Goal: Task Accomplishment & Management: Manage account settings

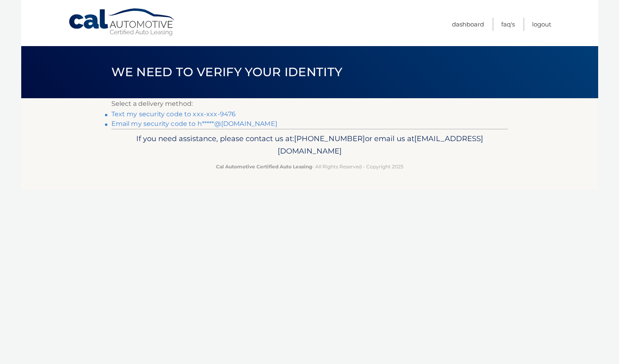
click at [206, 113] on link "Text my security code to xxx-xxx-9476" at bounding box center [173, 114] width 125 height 8
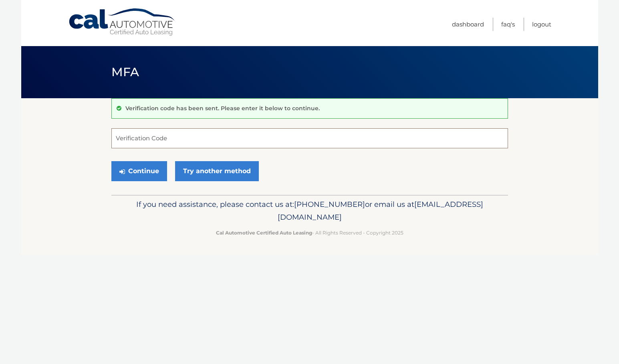
click at [150, 136] on input "Verification Code" at bounding box center [309, 138] width 397 height 20
type input "501731"
click at [140, 169] on button "Continue" at bounding box center [139, 171] width 56 height 20
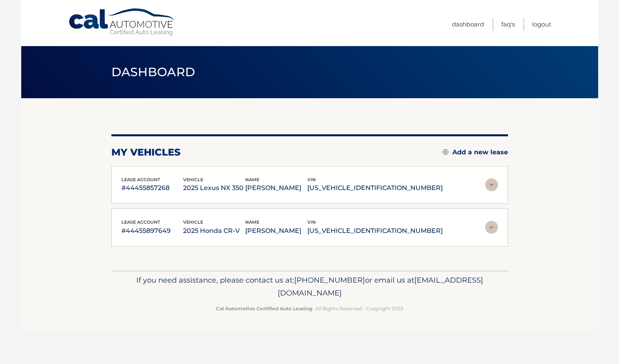
click at [491, 226] on img at bounding box center [491, 227] width 13 height 13
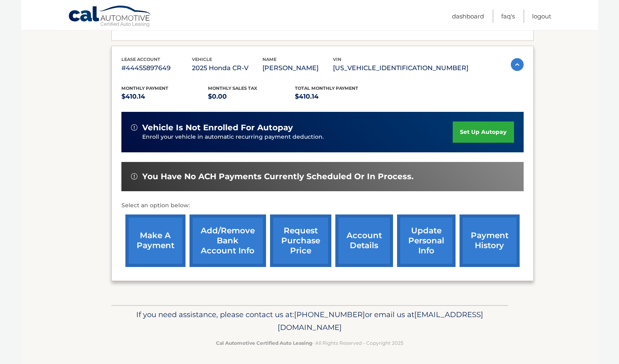
scroll to position [162, 0]
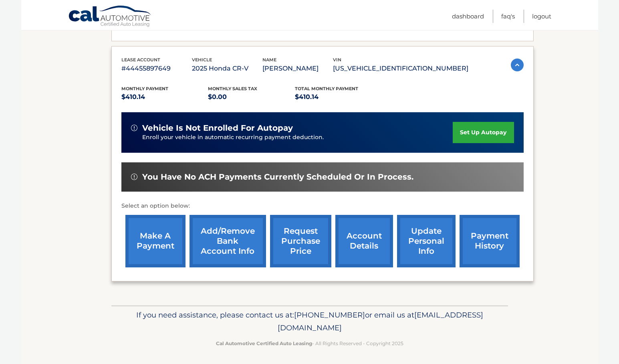
click at [163, 240] on link "make a payment" at bounding box center [155, 241] width 60 height 52
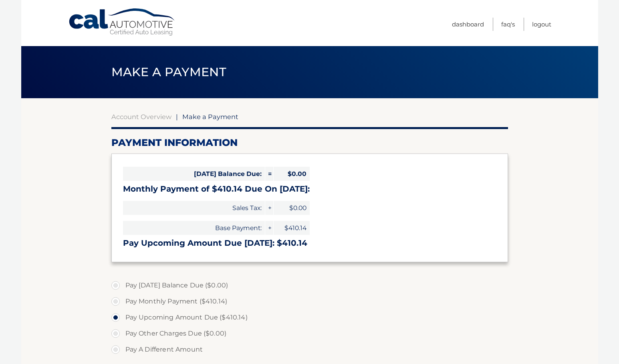
select select "YmNjMjE4MTAtN2ZjOS00MzFlLTlhMTQtYzQwZGZiNGEwZmM4"
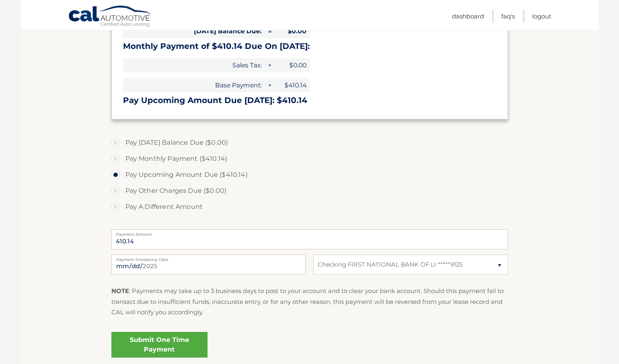
scroll to position [143, 0]
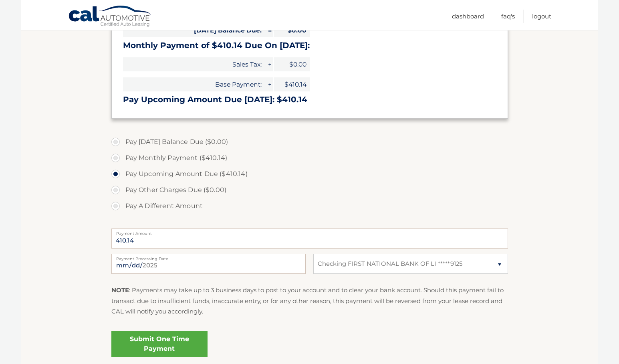
click at [187, 343] on link "Submit One Time Payment" at bounding box center [159, 344] width 96 height 26
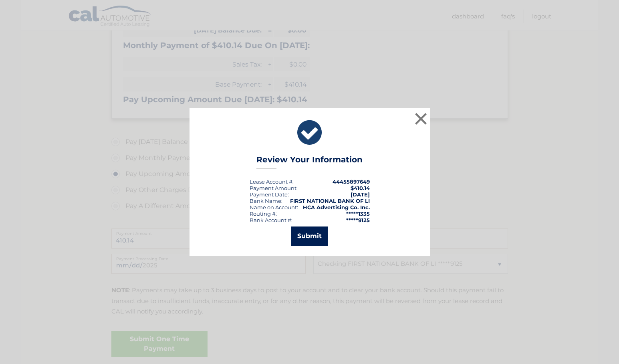
click at [313, 236] on button "Submit" at bounding box center [309, 235] width 37 height 19
